Goal: Find specific page/section: Find specific page/section

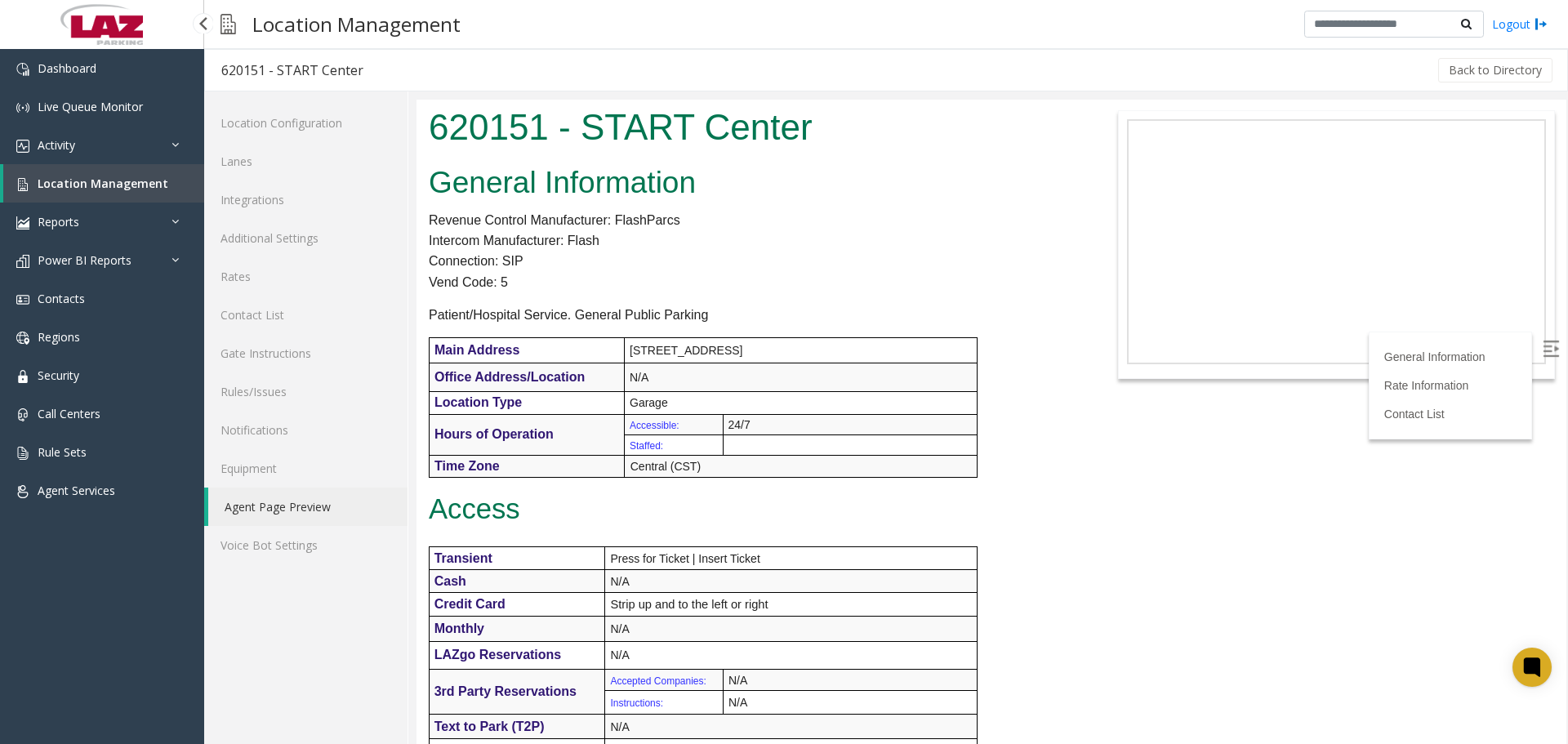
click at [447, 57] on div "Back to Directory" at bounding box center [967, 69] width 1175 height 41
drag, startPoint x: 493, startPoint y: 159, endPoint x: 458, endPoint y: 99, distance: 69.5
click at [488, 153] on body "620151 - START Center General Information Revenue Control Manufacturer: FlashPa…" at bounding box center [992, 422] width 1150 height 645
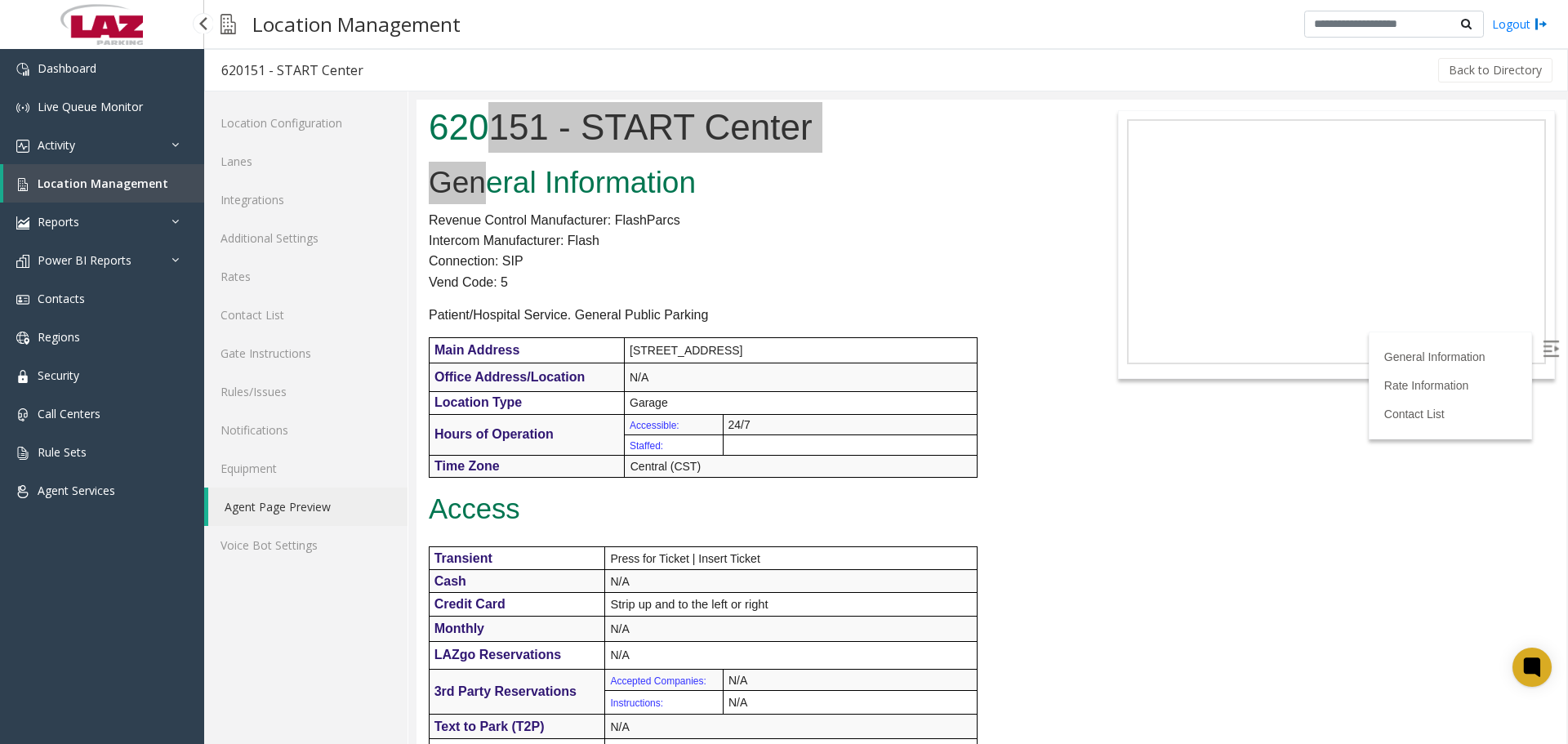
click at [244, 62] on div "620151 - START Center" at bounding box center [292, 69] width 142 height 21
copy div "620151"
click at [239, 166] on link "Lanes" at bounding box center [305, 161] width 203 height 39
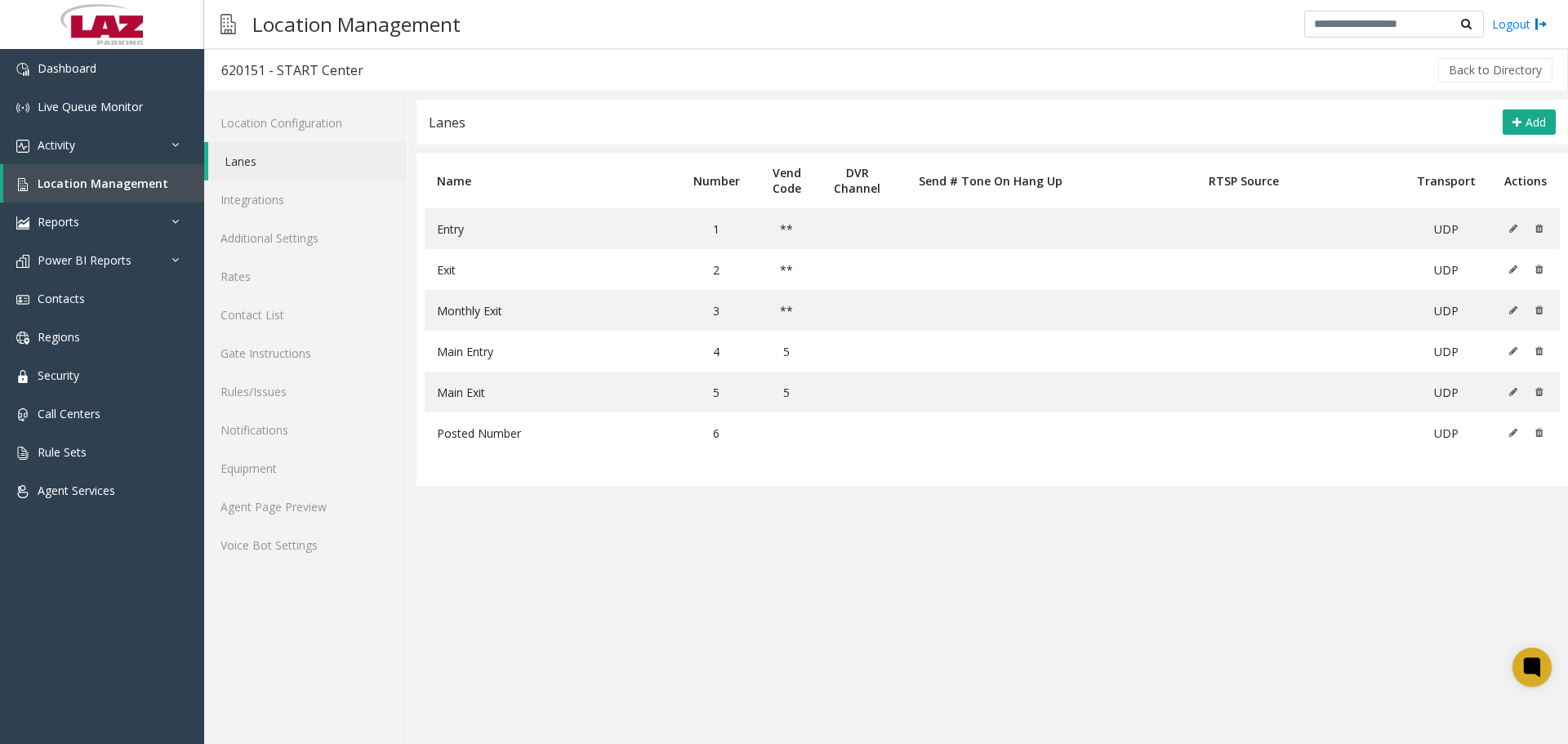
click at [527, 549] on app-lanes "Lanes Add Name Number Vend Code DVR Channel Send # Tone On Hang Up RTSP Source …" at bounding box center [992, 422] width 1151 height 645
click at [924, 695] on app-lanes "Lanes Add Name Number Vend Code DVR Channel Send # Tone On Hang Up RTSP Source …" at bounding box center [992, 422] width 1151 height 645
click at [294, 507] on link "Agent Page Preview" at bounding box center [305, 507] width 203 height 39
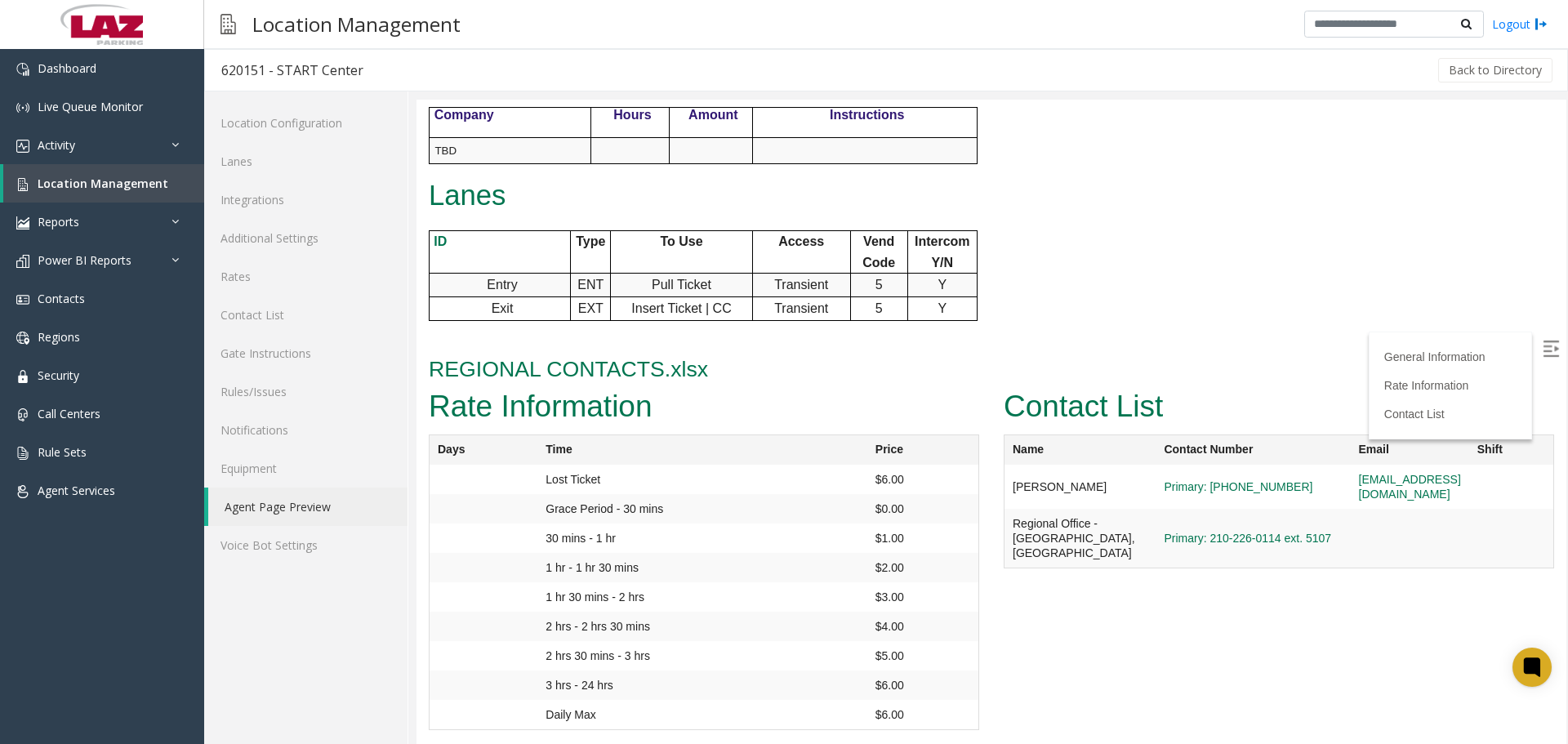
scroll to position [750, 0]
click at [1543, 352] on img at bounding box center [1551, 348] width 16 height 16
